Goal: Complete application form

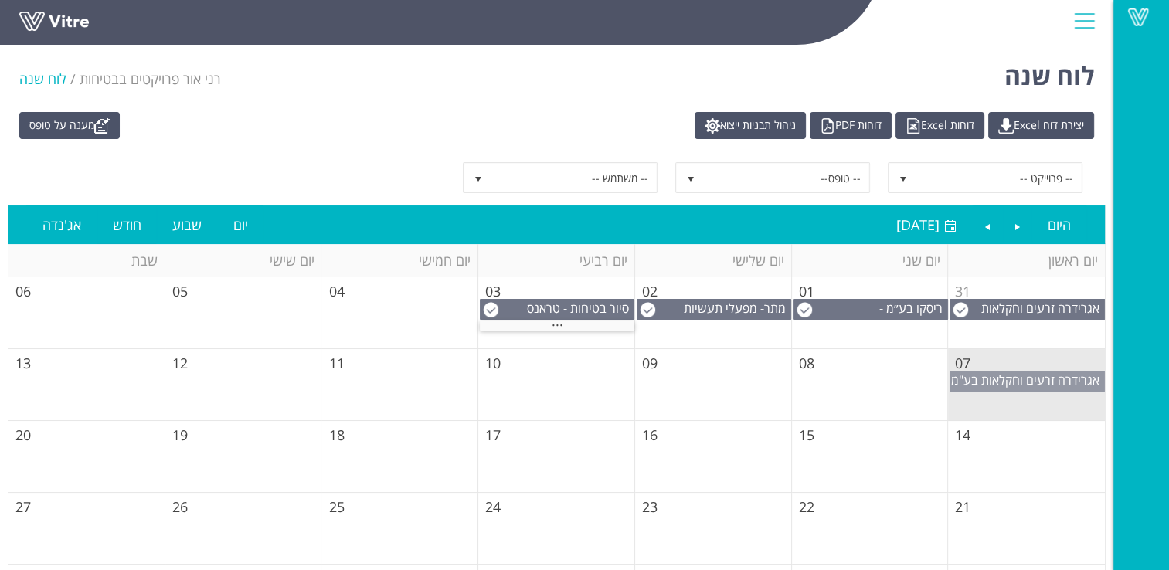
click at [1016, 378] on span "אגרידרה זרעים וחקלאות בע"מ" at bounding box center [1025, 380] width 148 height 17
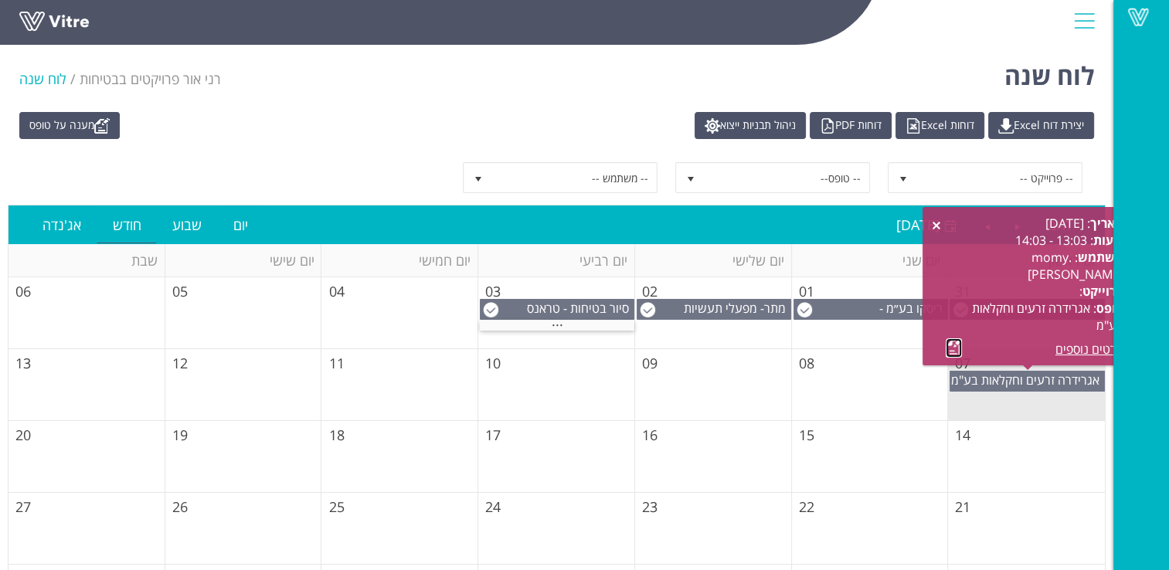
click at [954, 350] on link at bounding box center [954, 347] width 16 height 19
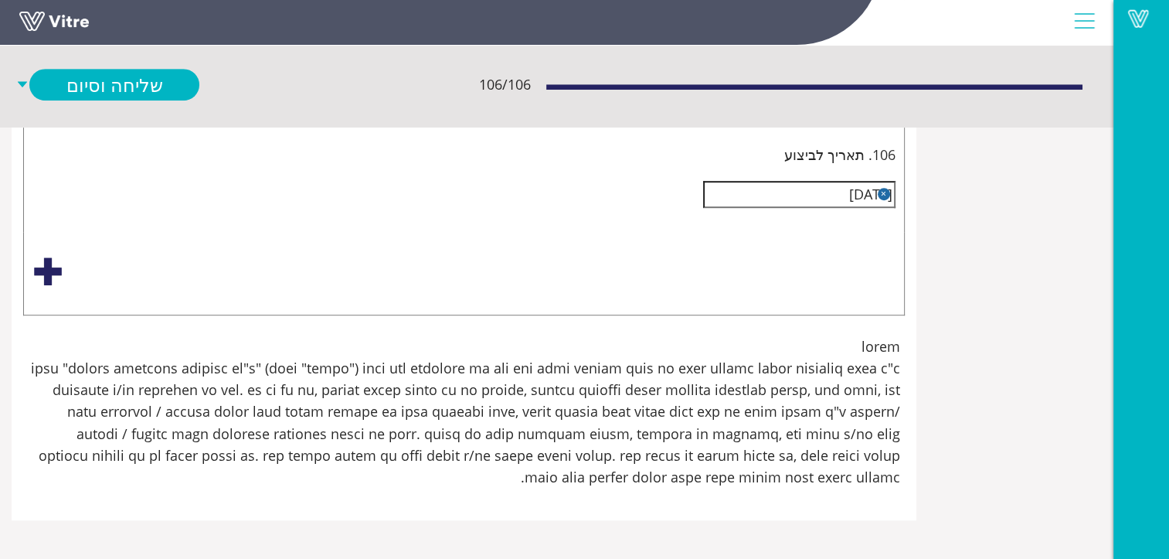
scroll to position [13291, -204]
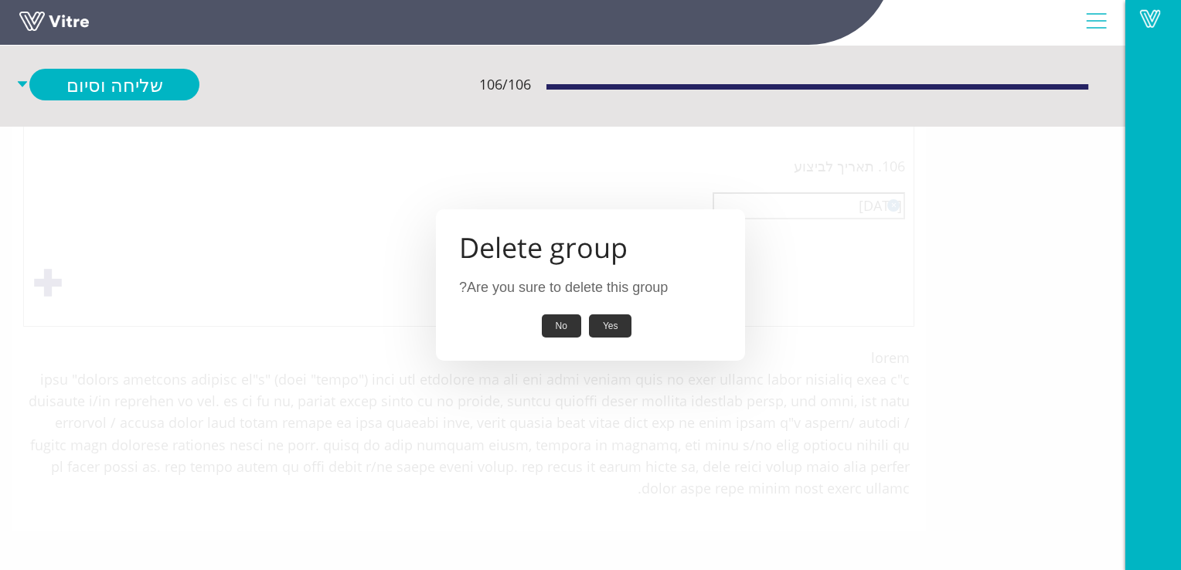
click at [615, 323] on button "Yes" at bounding box center [610, 326] width 43 height 24
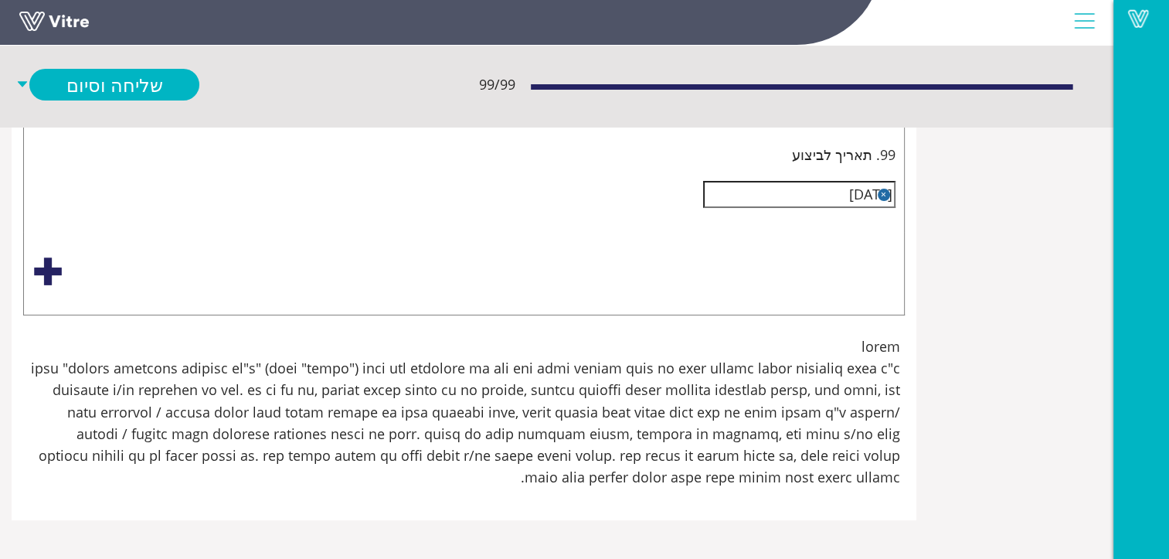
scroll to position [21636, -204]
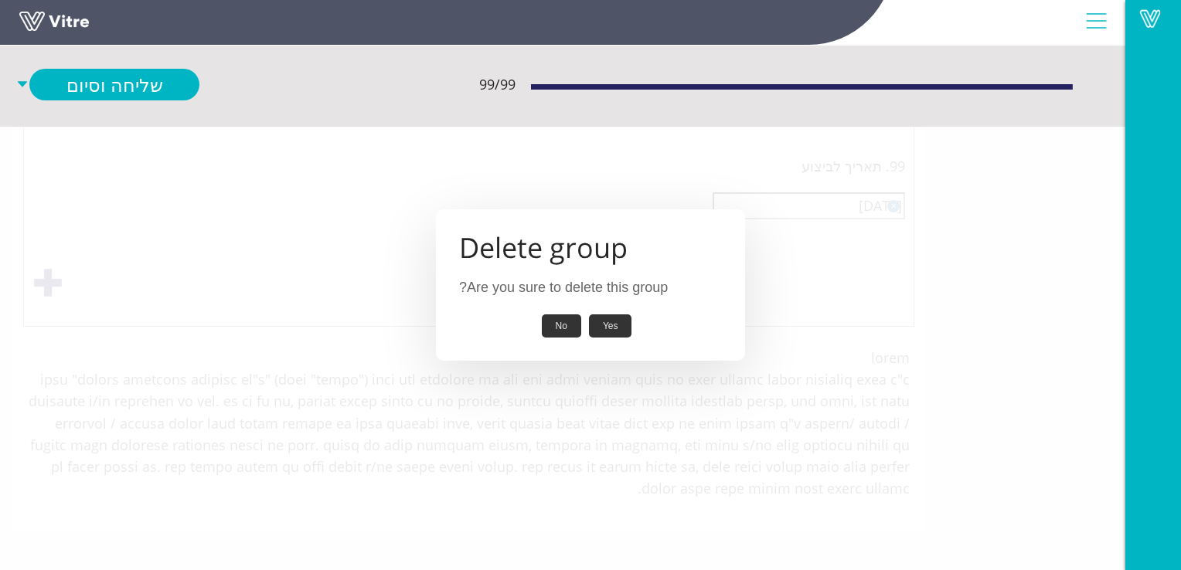
click at [621, 329] on button "Yes" at bounding box center [610, 326] width 43 height 24
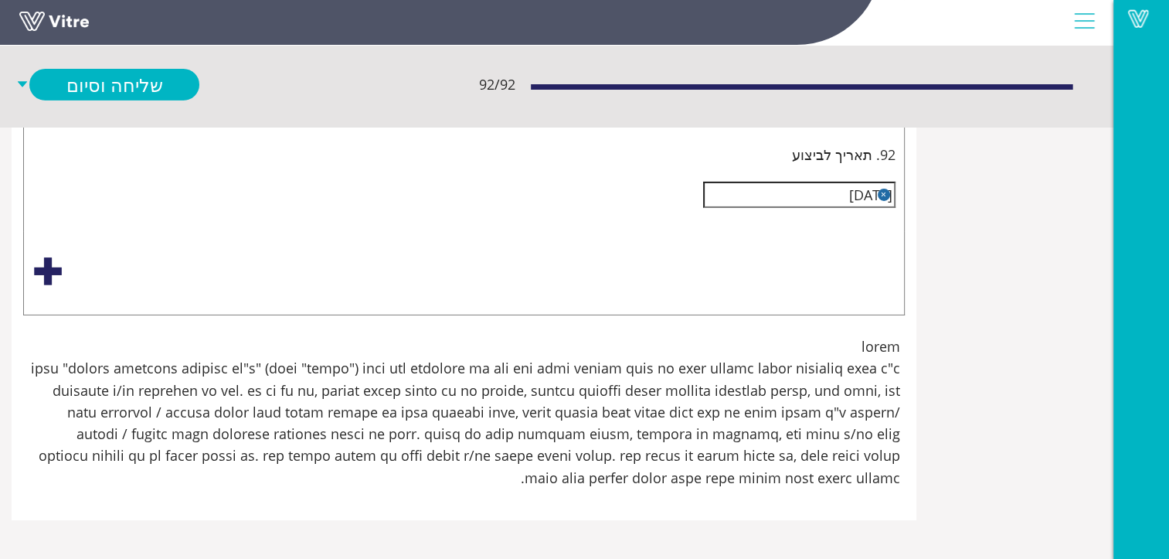
scroll to position [37555, -204]
type input "יש לנעול סולם עליה לגג.יש לשים שלט "עליה מותרת רק למי שמוסמך לעבוד בגובהה.(כולל…"
type input "כניסה למעבד"
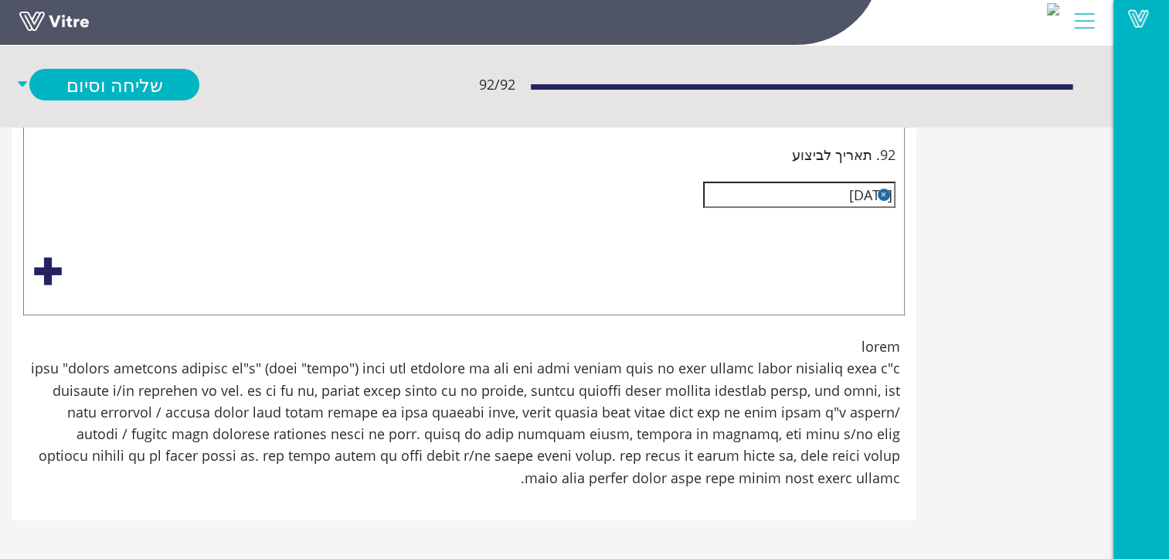
type input "יש לנעול סולם עליה לגג.יש לשים שלט "עליה מותרת רק למי שמוסמך לעבוד בגובהה.(כולל…"
type input "כניסה למעב"
type input "יש לנעול סולם עליה לגג.יש לשים שלט "עליה מותרת רק למי שמוסמך לעבוד בגובהה.(כולל…"
type input "כניסה למע"
type input "יש לנעול סולם עליה לגג.יש לשים שלט "עליה מותרת רק למי שמוסמך לעבוד בגובהה.(כולל…"
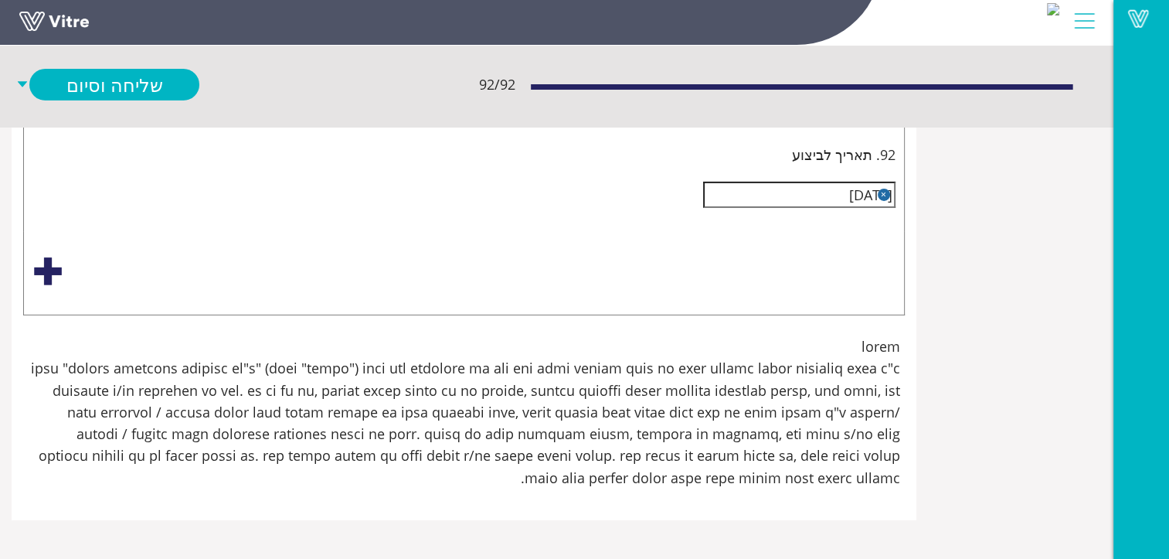
type input "כניסה למ"
type input "יש לנעול סולם עליה לגג.יש לשים שלט "עליה מותרת רק למי שמוסמך לעבוד בגובהה.(כולל…"
type input "כניסה ל"
type input "יש לנעול סולם עליה לגג.יש לשים שלט "עליה מותרת רק למי שמוסמך לעבוד בגובהה.(כולל…"
type input "כניסה"
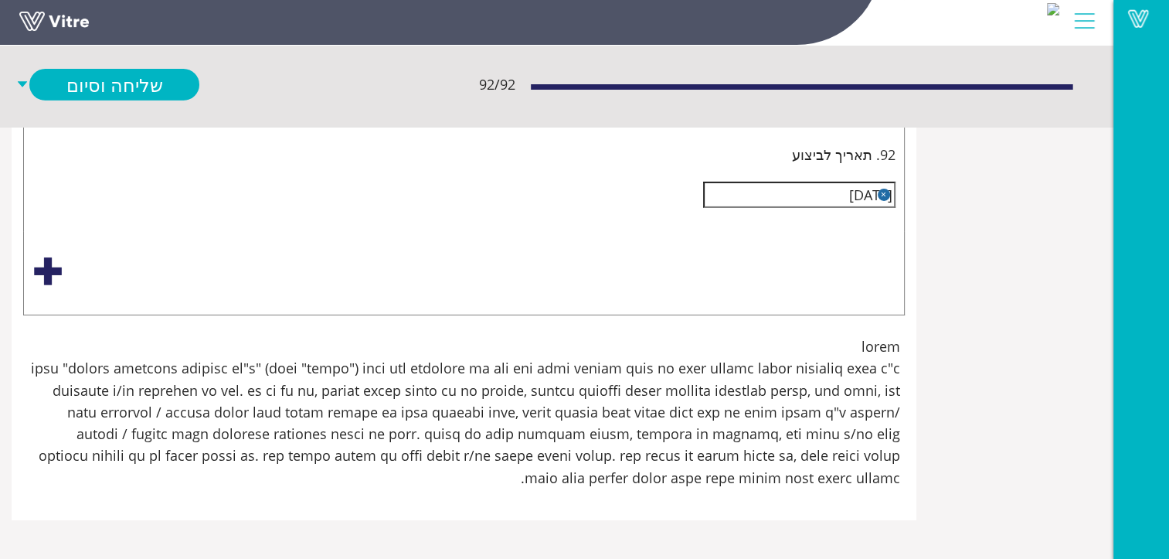
type input "יש לנעול סולם עליה לגג.יש לשים שלט "עליה מותרת רק למי שמוסמך לעבוד בגובהה.(כולל…"
type input "כניסה"
type input "יש לנעול סולם עליה לגג.יש לשים שלט "עליה מותרת רק למי שמוסמך לעבוד בגובהה.(כולל…"
type input "כניס"
type input "יש לנעול סולם עליה לגג.יש לשים שלט "עליה מותרת רק למי שמוסמך לעבוד בגובהה.(כולל…"
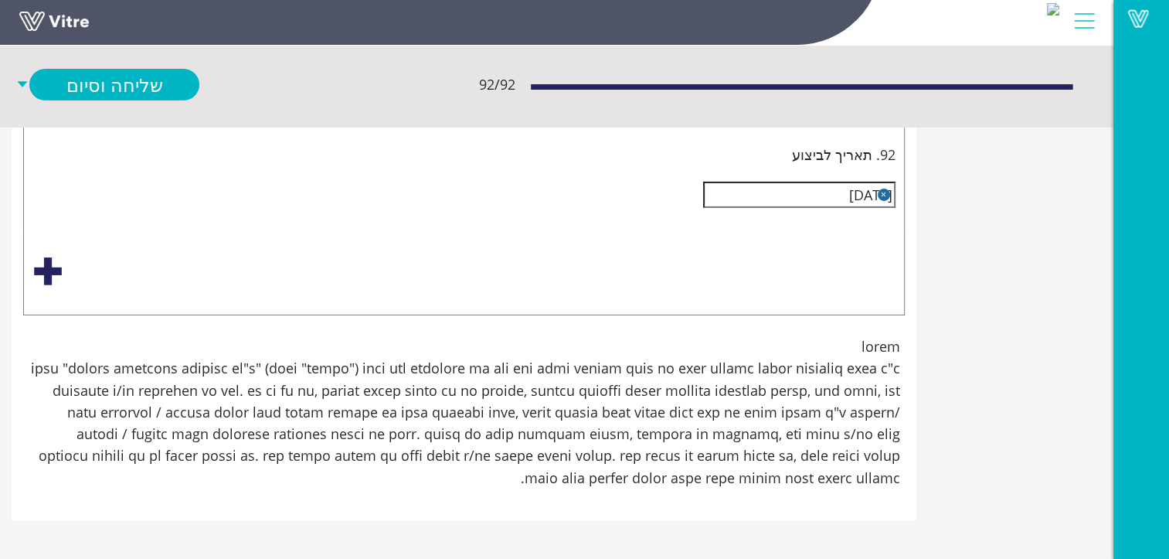
type input "כני"
type input "יש לנעול סולם עליה לגג.יש לשים שלט "עליה מותרת רק למי שמוסמך לעבוד בגובהה.(כולל…"
type input "כנ"
type input "יש לנעול סולם עליה לגג.יש לשים שלט "עליה מותרת רק למי שמוסמך לעבוד בגובהה.(כולל…"
type input "כ"
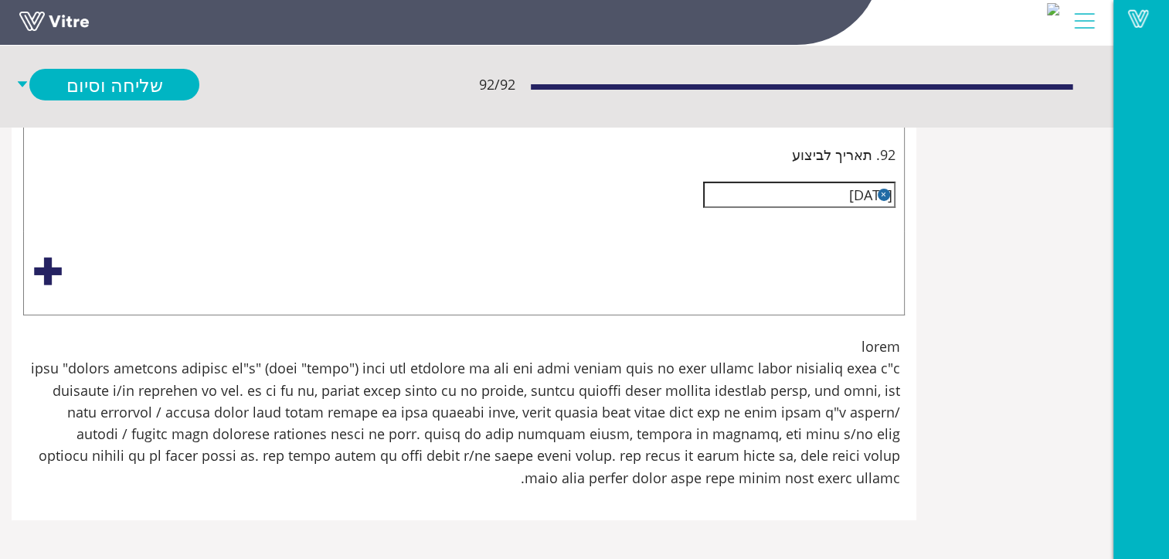
type input "יש לנעול סולם עליה לגג.יש לשים שלט "עליה מותרת רק למי שמוסמך לעבוד בגובהה.(כולל…"
type input "ב"
type input "יש לנעול סולם עליה לגג.יש לשים שלט "עליה מותרת רק למי שמוסמך לעבוד בגובהה.(כולל…"
type input "בכ"
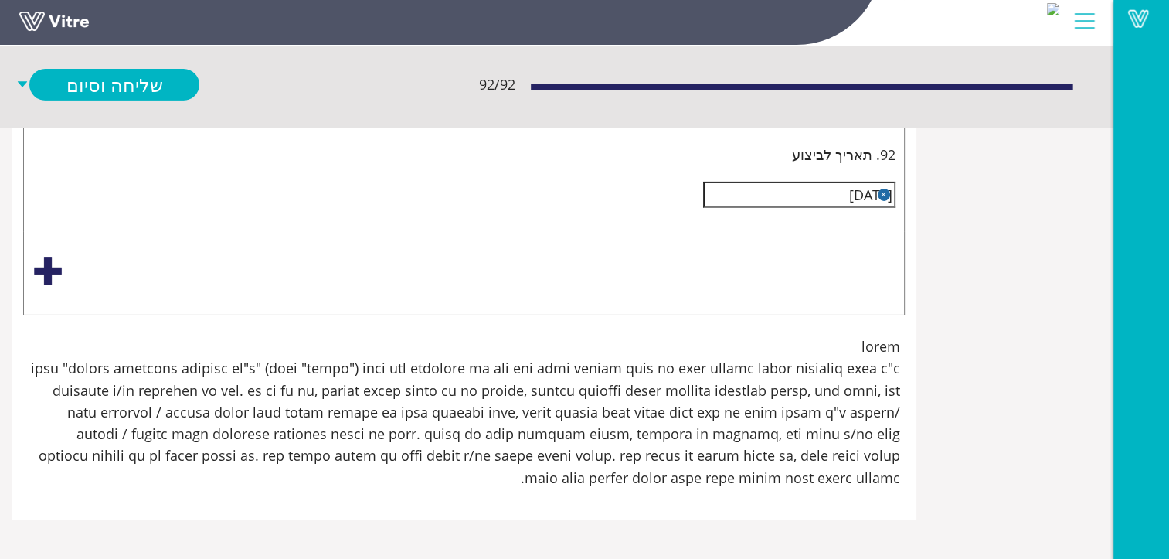
type input "יש לנעול סולם עליה לגג.יש לשים שלט "עליה מותרת רק למי שמוסמך לעבוד בגובהה.(כולל…"
type input "בכנ"
type input "יש לנעול סולם עליה לגג.יש לשים שלט "עליה מותרת רק למי שמוסמך לעבוד בגובהה.(כולל…"
type input "בכני"
type input "יש לנעול סולם עליה לגג.יש לשים שלט "עליה מותרת רק למי שמוסמך לעבוד בגובהה.(כולל…"
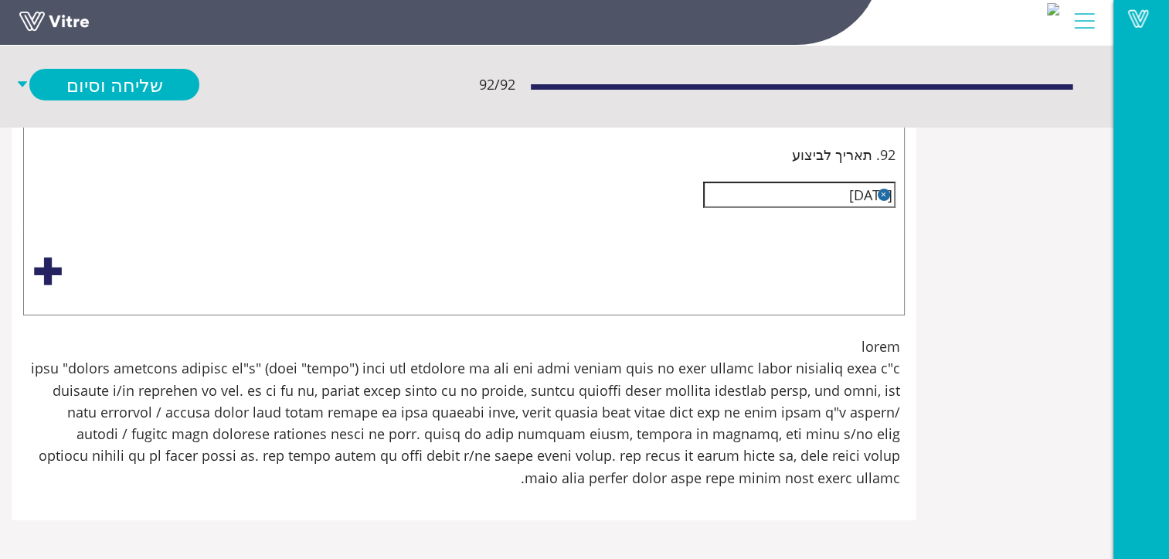
type input "בכניס"
type input "יש לנעול סולם עליה לגג.יש לשים שלט "עליה מותרת רק למי שמוסמך לעבוד בגובהה.(כולל…"
type input "בכניסה"
type input "יש לנעול סולם עליה לגג.יש לשים שלט "עליה מותרת רק למי שמוסמך לעבוד בגובהה.(כולל…"
type input "בכניסה"
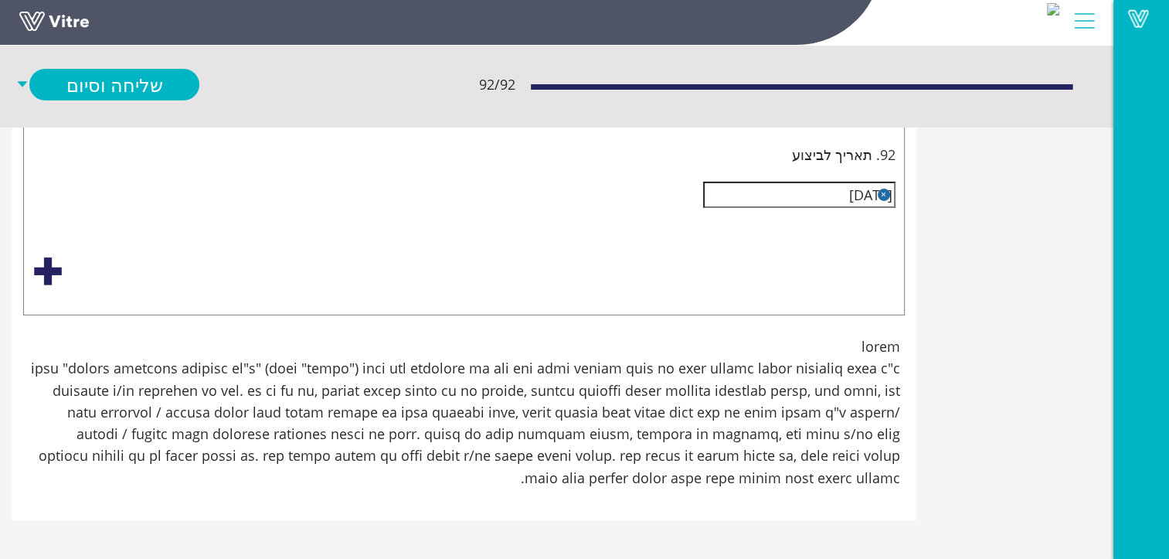
type input "יש לנעול סולם עליה לגג.יש לשים שלט "עליה מותרת רק למי שמוסמך לעבוד בגובהה.(כולל…"
type input "בכניסה ל"
type input "יש לנעול סולם עליה לגג.יש לשים שלט "עליה מותרת רק למי שמוסמך לעבוד בגובהה.(כולל…"
type input "בכניסה לח"
type input "יש לנעול סולם עליה לגג.יש לשים שלט "עליה מותרת רק למי שמוסמך לעבוד בגובהה.(כולל…"
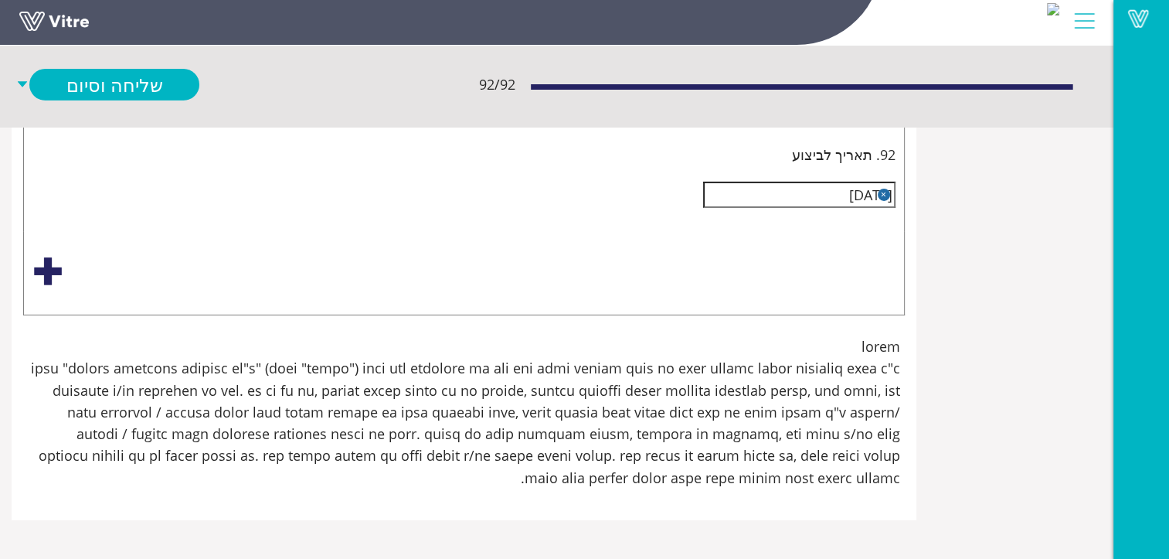
type input "בכניסה לחד"
type input "יש לנעול סולם עליה לגג.יש לשים שלט "עליה מותרת רק למי שמוסמך לעבוד בגובהה.(כולל…"
type input "בכניסה לחדר"
type input "יש לנעול סולם עליה לגג.יש לשים שלט "עליה מותרת רק למי שמוסמך לעבוד בגובהה.(כולל…"
type input "בכניסה לחדר"
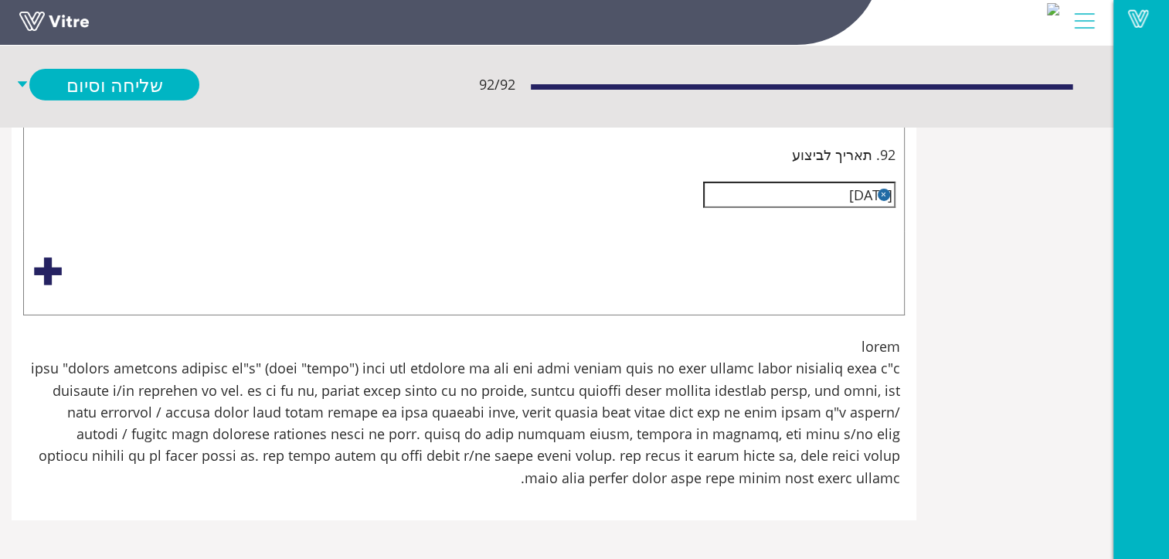
type input "יש לנעול סולם עליה לגג.יש לשים שלט "עליה מותרת רק למי שמוסמך לעבוד בגובהה.(כולל…"
type input "בכניסה לחדר ע"
type input "יש לנעול סולם עליה לגג.יש לשים שלט "עליה מותרת רק למי שמוסמך לעבוד בגובהה.(כולל…"
type input "בכניסה לחדר עב"
type input "יש לנעול סולם עליה לגג.יש לשים שלט "עליה מותרת רק למי שמוסמך לעבוד בגובהה.(כולל…"
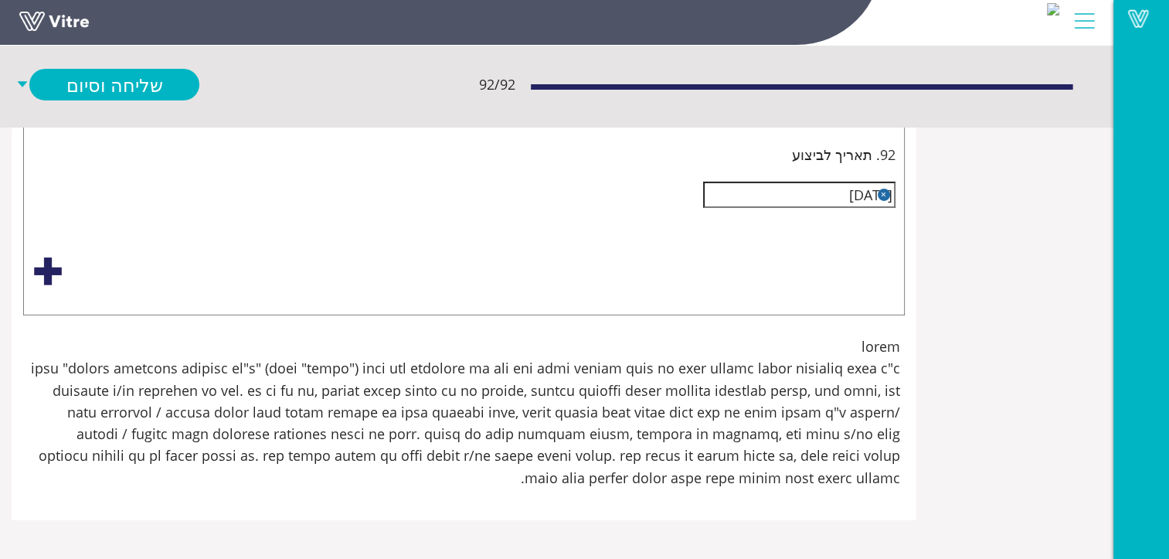
type input "בכניסה לחדר עבו"
type input "יש לנעול סולם עליה לגג.יש לשים שלט "עליה מותרת רק למי שמוסמך לעבוד בגובהה.(כולל…"
type input "בכניסה לחדר עבוד"
type input "יש לנעול סולם עליה לגג.יש לשים שלט "עליה מותרת רק למי שמוסמך לעבוד בגובהה.(כולל…"
type input "בכניסה לחדר עבודה"
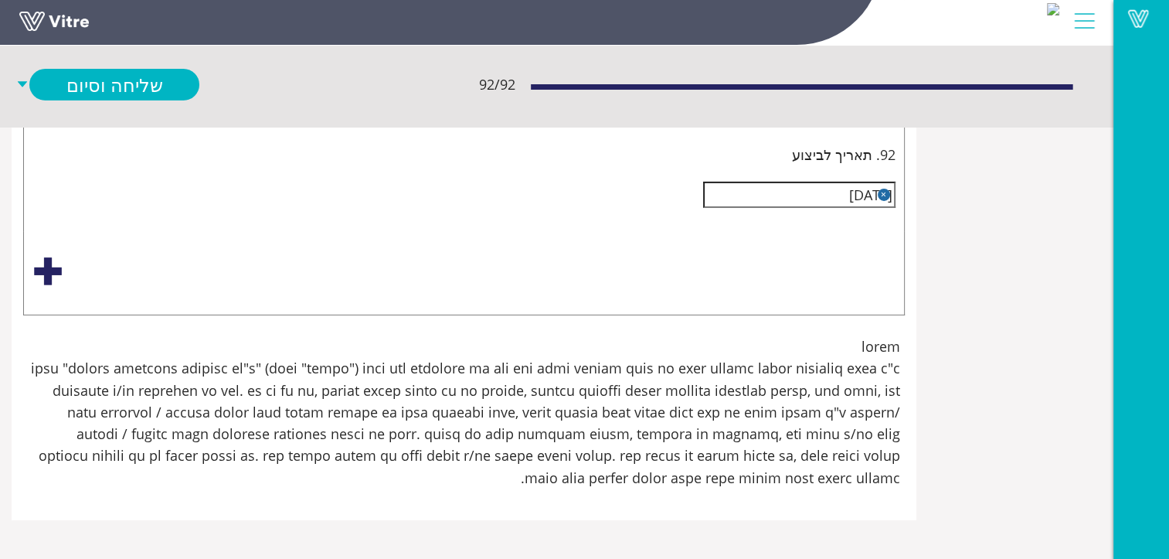
type input "יש לנעול סולם עליה לגג.יש לשים שלט "עליה מותרת רק למי שמוסמך לעבוד בגובהה.(כולל…"
type input "בכניסה לחדר עבודה"
type input "יש לנעול סולם עליה לגג.יש לשים שלט "עליה מותרת רק למי שמוסמך לעבוד בגובהה.(כולל…"
type input "בכניסה לחדר עבודה א"
type input "יש לנעול סולם עליה לגג.יש לשים שלט "עליה מותרת רק למי שמוסמך לעבוד בגובהה.(כולל…"
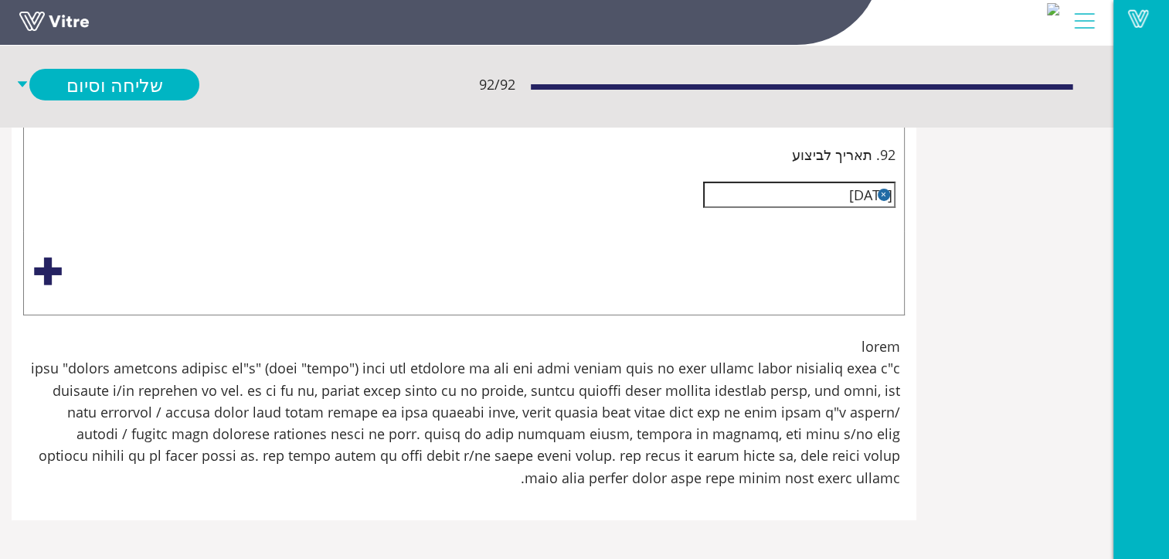
type input "בכניסה לחדר עבודה אי"
type input "יש לנעול סולם עליה לגג.יש לשים שלט "עליה מותרת רק למי שמוסמך לעבוד בגובהה.(כולל…"
type input "בכניסה לחדר עבודה איי"
type input "יש לנעול סולם עליה לגג.יש לשים שלט "עליה מותרת רק למי שמוסמך לעבוד בגובהה.(כולל…"
type input "בכניסה לחדר עבודה אייל"
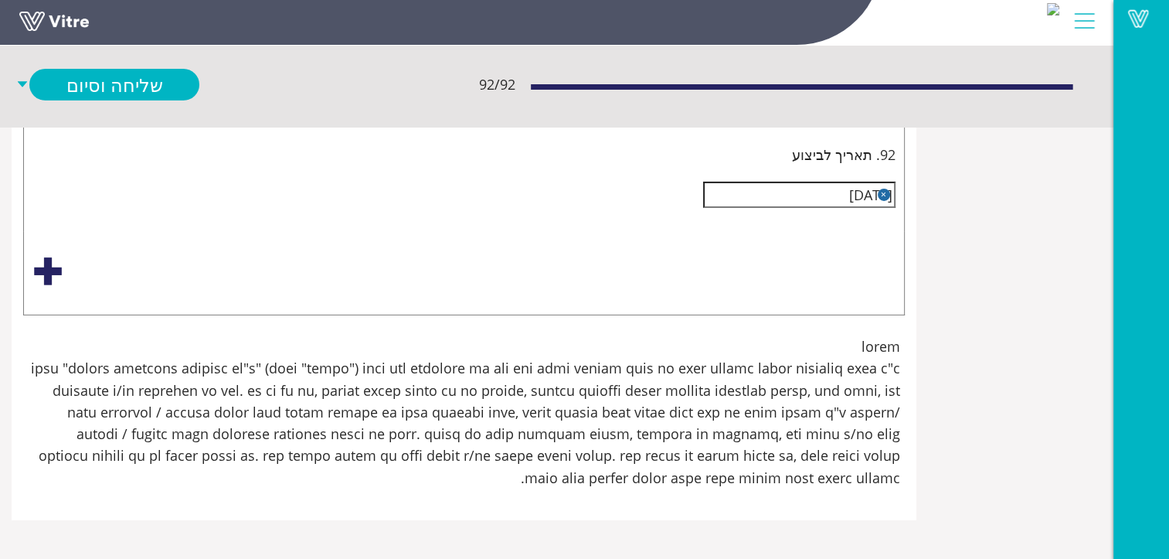
type input "יש לנעול סולם עליה לגג.יש לשים שלט "עליה מותרת רק למי שמוסמך לעבוד בגובהה.(כולל…"
type input "בכניסה לחדר עבודה איילת"
type input "יש לנעול סולם עליה לגג.יש לשים שלט "עליה מותרת רק למי שמוסמך לעבוד בגובהה.(כולל…"
type input "בכניסה לחדר עבודה איילת"
type input "יש לנעול סולם עליה לגג.יש לשים שלט "עליה מותרת רק למי שמוסמך לעבוד בגובהה.(כולל…"
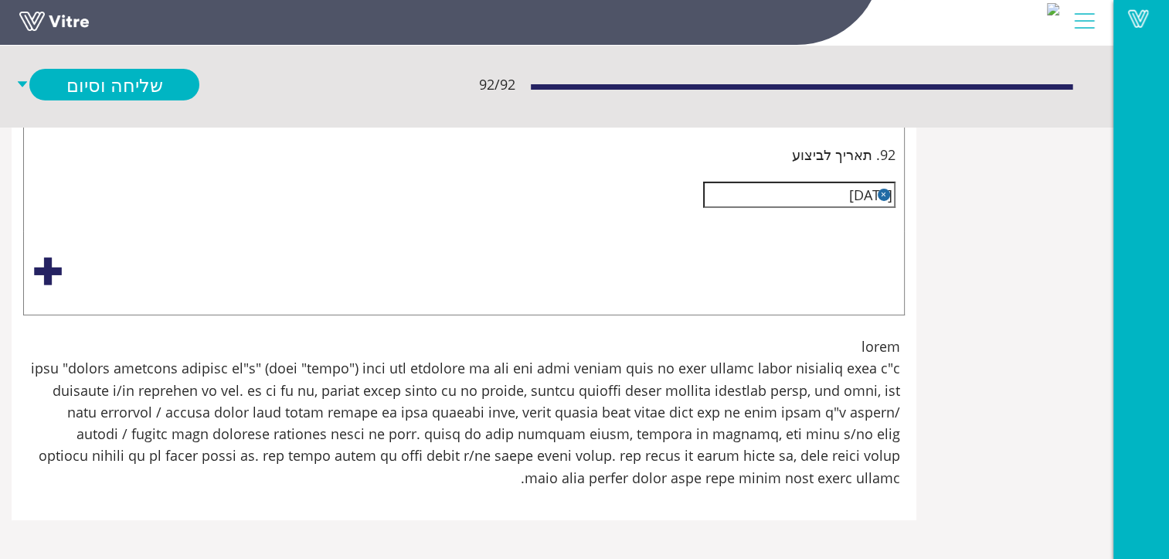
type input "בכניסה לחדר עבודה איילת א"
type input "יש לנעול סולם עליה לגג.יש לשים שלט "עליה מותרת רק למי שמוסמך לעבוד בגובהה.(כולל…"
type input "בכניסה לחדר עבודה איילת אז"
type input "יש לנעול סולם עליה לגג.יש לשים שלט "עליה מותרת רק למי שמוסמך לעבוד בגובהה.(כולל…"
type input "בכניסה לחדר עבודה איילת אזו"
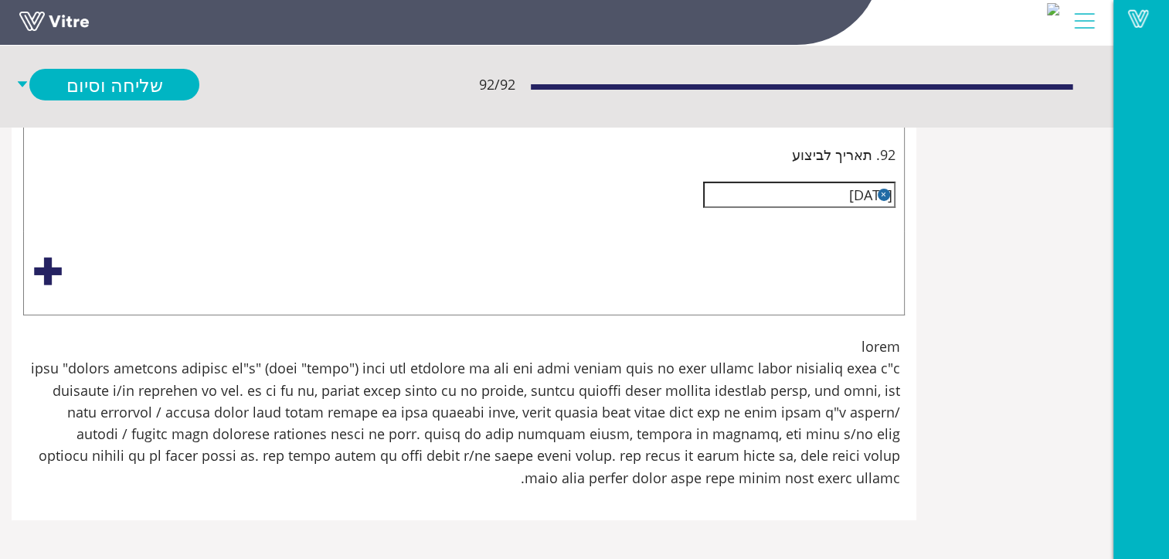
type input "יש לנעול סולם עליה לגג.יש לשים שלט "עליה מותרת רק למי שמוסמך לעבוד בגובהה.(כולל…"
type input "בכניסה לחדר עבודה איילת אזור"
type input "יש לנעול סולם עליה לגג.יש לשים שלט "עליה מותרת רק למי שמוסמך לעבוד בגובהה.(כולל…"
type input "בכניסה לחדר עבודה איילת אזור"
type input "יש לנעול סולם עליה לגג.יש לשים שלט "עליה מותרת רק למי שמוסמך לעבוד בגובהה.(כולל…"
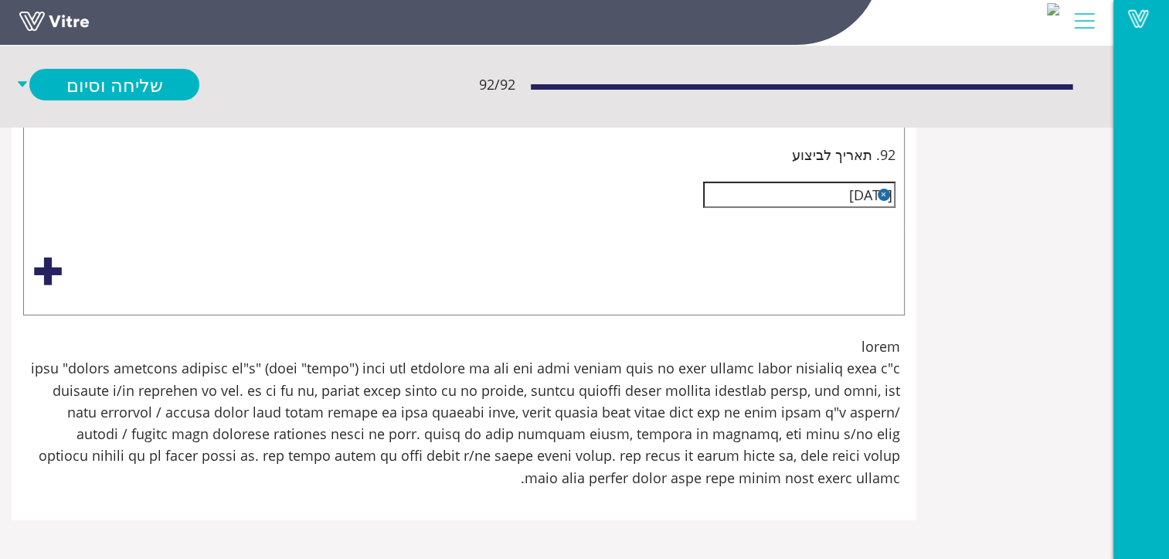
type input "בכניסה לחדר עבודה איילת אזור מ"
type input "יש לנעול סולם עליה לגג.יש לשים שלט "עליה מותרת רק למי שמוסמך לעבוד בגובהה.(כולל…"
type input "בכניסה לחדר עבודה איילת אזור מג"
type input "יש לנעול סולם עליה לגג.יש לשים שלט "עליה מותרת רק למי שמוסמך לעבוד בגובהה.(כולל…"
type input "בכניסה לחדר עבודה איילת אזור מגו"
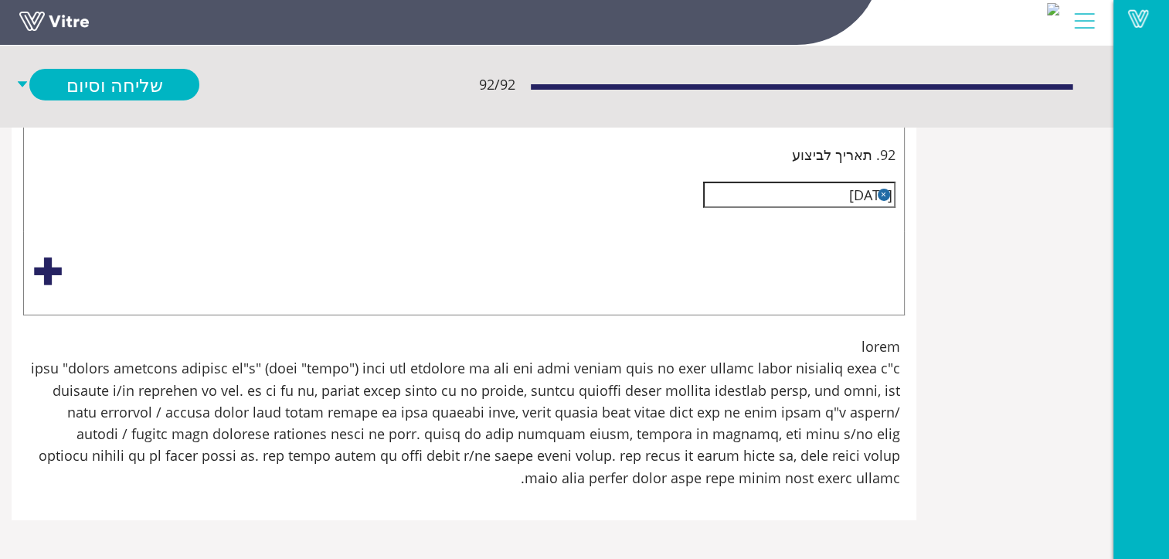
type input "יש לנעול סולם עליה לגג.יש לשים שלט "עליה מותרת רק למי שמוסמך לעבוד בגובהה.(כולל…"
type input "בכניסה לחדר עבודה איילת אזור מגור"
type input "יש לנעול סולם עליה לגג.יש לשים שלט "עליה מותרת רק למי שמוסמך לעבוד בגובהה.(כולל…"
type input "בכניסה לחדר עבודה איילת אזור מגורי"
type input "יש לנעול סולם עליה לגג.יש לשים שלט "עליה מותרת רק למי שמוסמך לעבוד בגובהה.(כולל…"
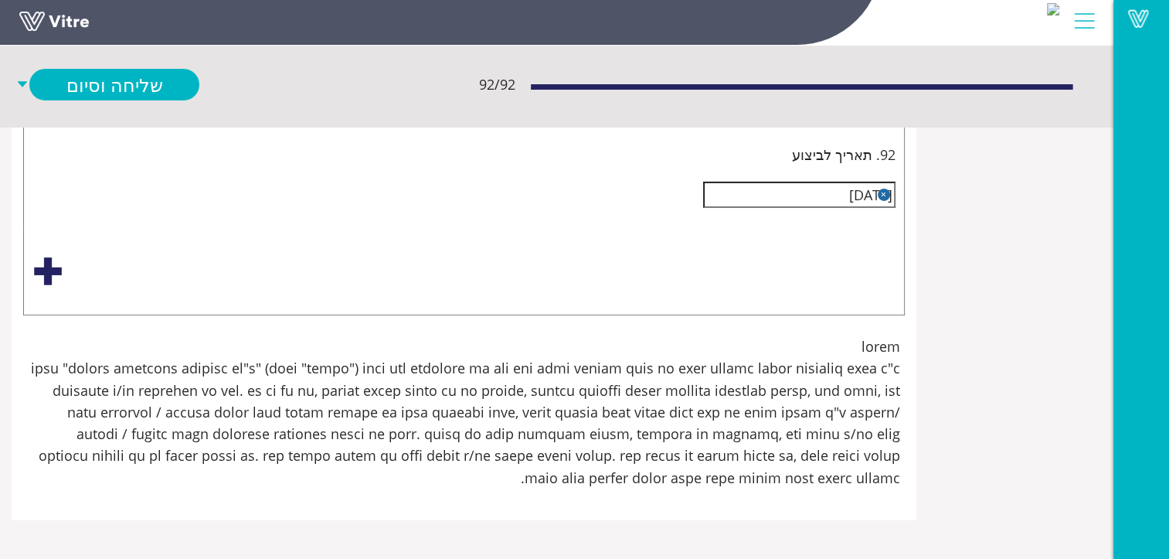
type input "בכניסה לחדר עבודה איילת אזור מגורי ת"
type input "יש לנעול סולם עליה לגג.יש לשים שלט "עליה מותרת רק למי שמוסמך לעבוד בגובהה.(כולל…"
type input "בכניסה לחדר עבודה איילת אזור מגורי תי"
type input "יש לנעול סולם עליה לגג.יש לשים שלט "עליה מותרת רק למי שמוסמך לעבוד בגובהה.(כולל…"
type input "בכניסה לחדר עבודה איילת אזור מגורי תיא"
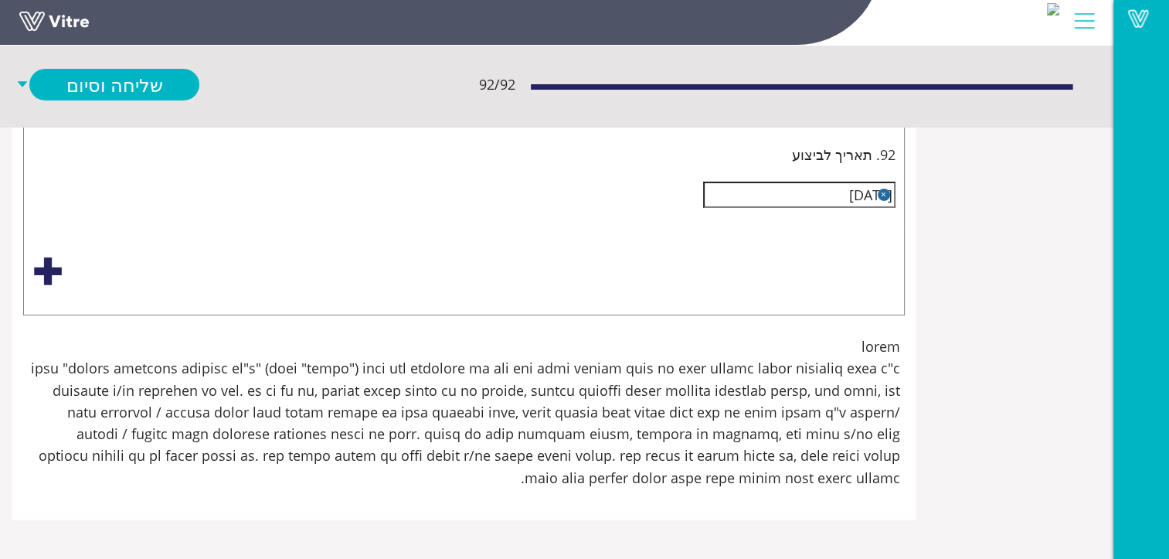
type input "יש לנעול סולם עליה לגג.יש לשים שלט "עליה מותרת רק למי שמוסמך לעבוד בגובהה.(כולל…"
type input "בכניסה לחדר עבודה איילת אזור מגורי תיאל"
type input "יש לנעול סולם עליה לגג.יש לשים שלט "עליה מותרת רק למי שמוסמך לעבוד בגובהה.(כולל…"
type input "בכניסה לחדר עבודה איילת אזור מגורי תיאלנ"
type input "יש לנעול סולם עליה לגג.יש לשים שלט "עליה מותרת רק למי שמוסמך לעבוד בגובהה.(כולל…"
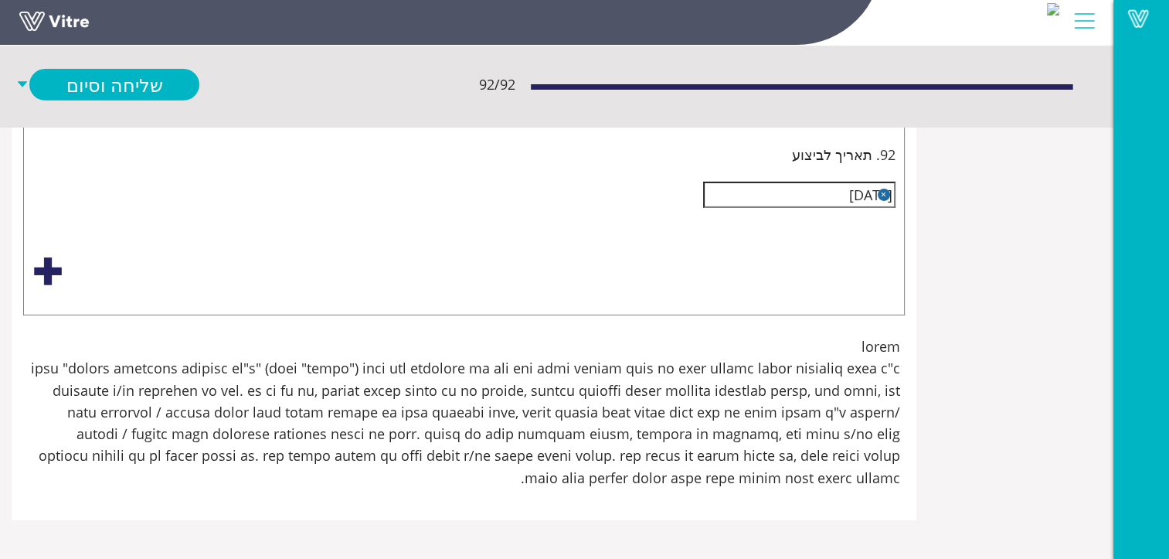
type input "בכניסה לחדר עבודה איילת אזור מגורי תיאלנד"
type input "יש לנעול סולם עליה לגג.יש לשים שלט "עליה מותרת רק למי שמוסמך לעבוד בגובהה.(כולל…"
type input "בכניסה לחדר עבודה איילת אזור מגורי תיאלנדי"
type input "יש לנעול סולם עליה לגג.יש לשים שלט "עליה מותרת רק למי שמוסמך לעבוד בגובהה.(כולל…"
type input "בכניסה לחדר עבודה איילת אזור מגורי תיאלנדים"
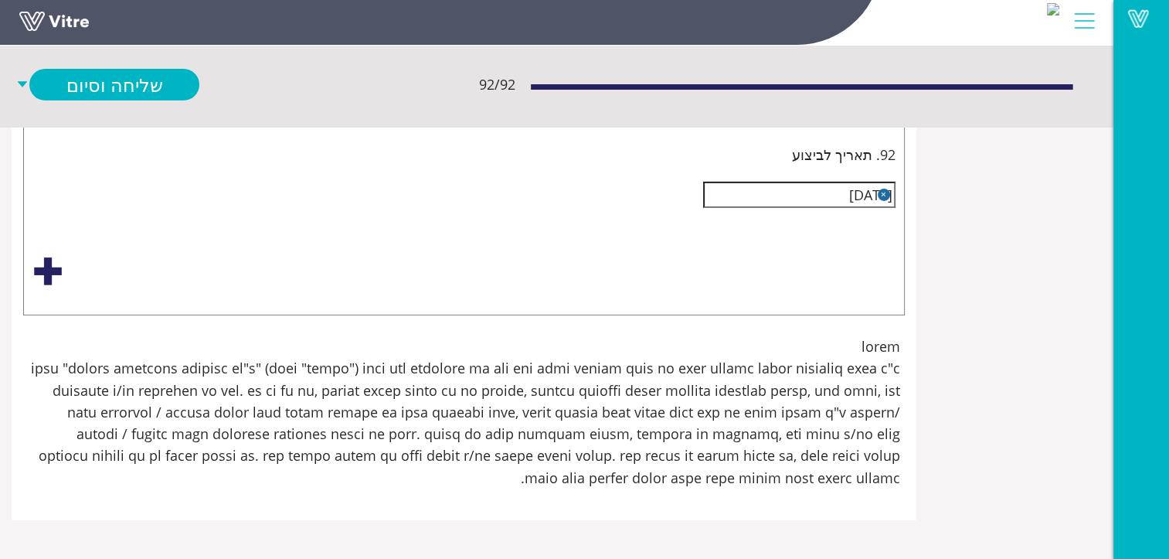
type input "יש לנעול סולם עליה לגג.יש לשים שלט "עליה מותרת רק למי שמוסמך לעבוד בגובהה.(כולל…"
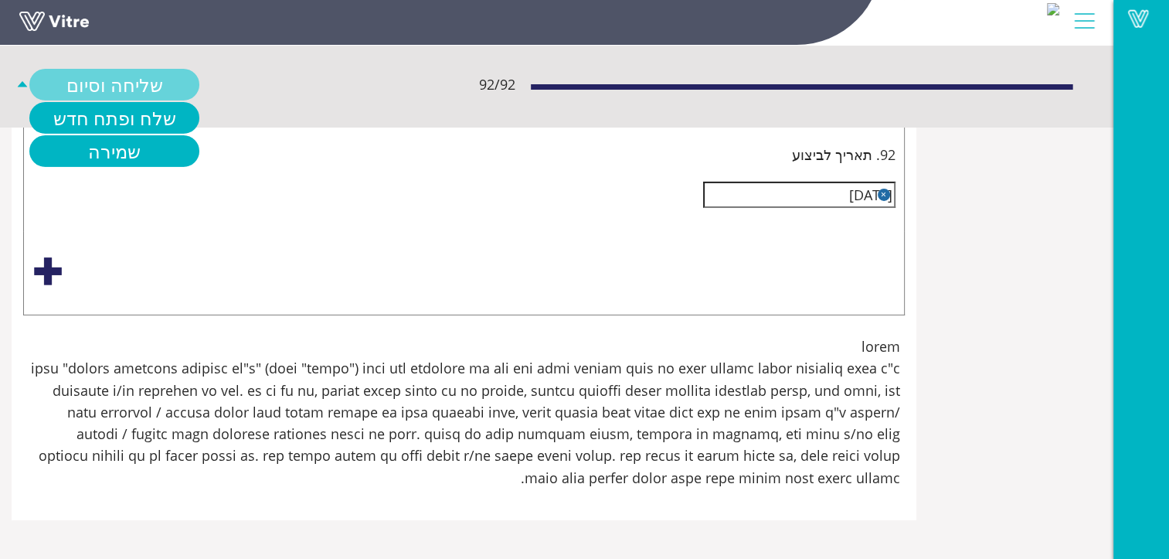
type input "בכניסה לחדר עבודה איילת אזור מגורי תאילנדים"
click at [199, 79] on link "שליחה וסיום" at bounding box center [114, 85] width 170 height 32
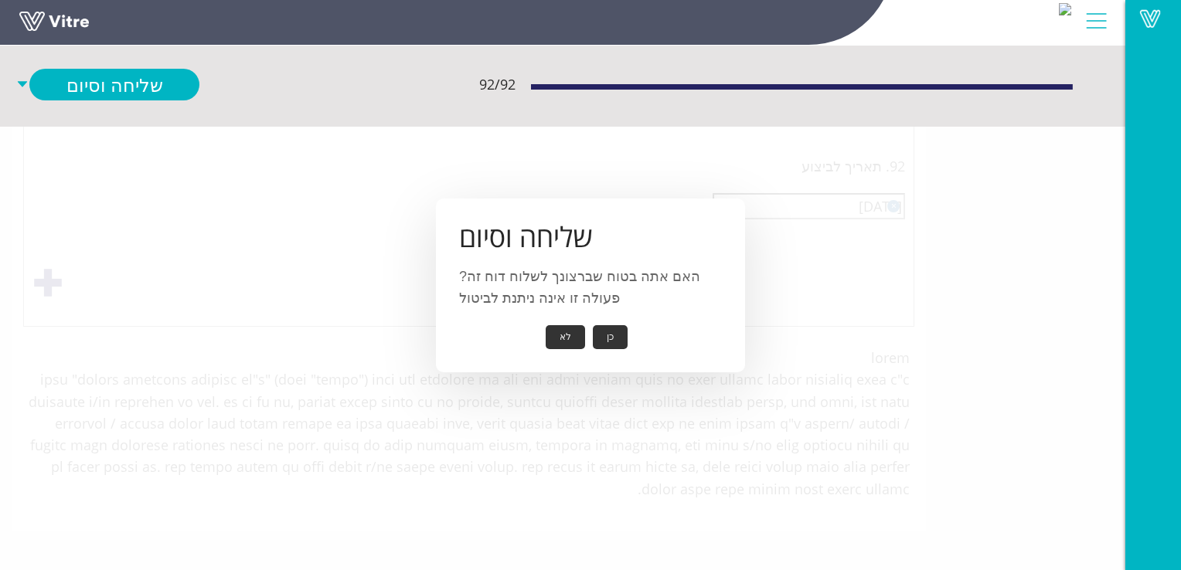
click at [613, 335] on button "כן" at bounding box center [610, 337] width 35 height 24
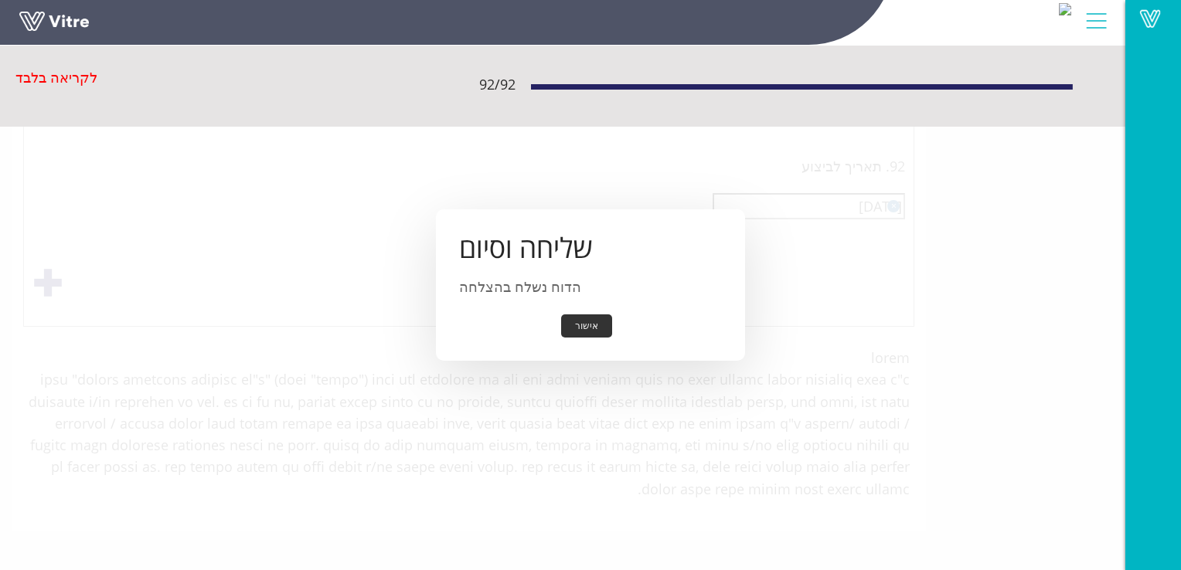
click at [590, 323] on button "אישור" at bounding box center [586, 326] width 51 height 24
